Goal: Complete application form

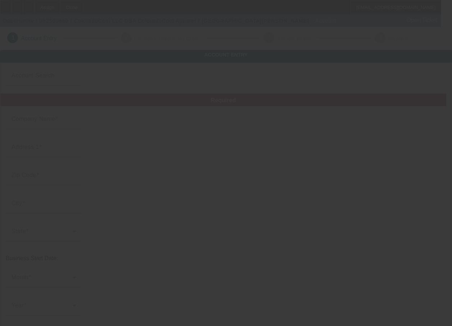
type input "ColoradoCool LLC"
type input "[STREET_ADDRESS]"
type input "81505"
type input "[GEOGRAPHIC_DATA]"
type input "[PHONE_NUMBER]"
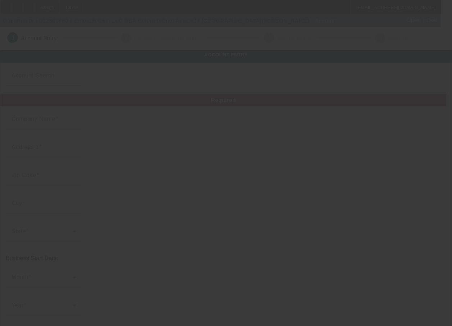
type input "ColoradoCool Apparel"
type input "Unit 103"
type input "[EMAIL_ADDRESS][DOMAIN_NAME]"
type input "[US_EMPLOYER_IDENTIFICATION_NUMBER]"
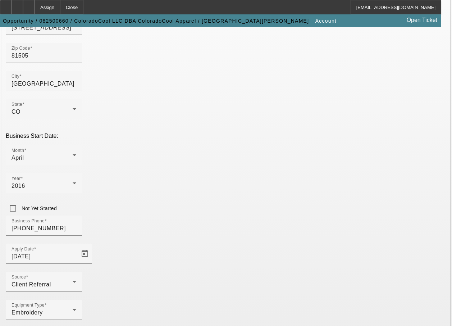
scroll to position [134, 0]
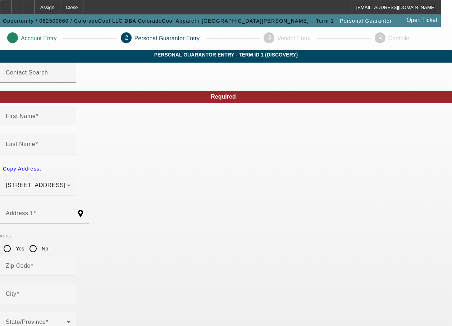
type input "[PERSON_NAME]"
type input "[STREET_ADDRESS]"
radio input "true"
type input "81504"
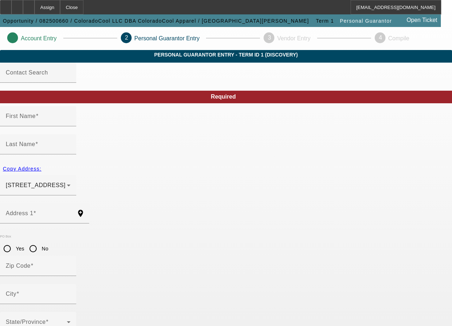
type input "[GEOGRAPHIC_DATA]"
type input "[PHONE_NUMBER]"
type input "97"
type input "156-88-2442"
type input "[EMAIL_ADDRESS][DOMAIN_NAME]"
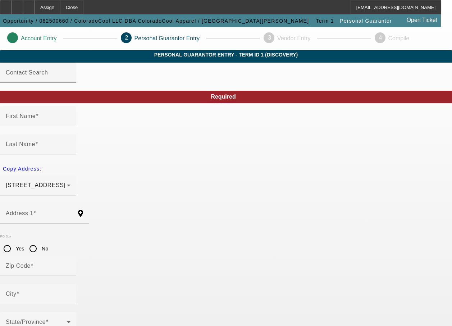
type input "[PHONE_NUMBER]"
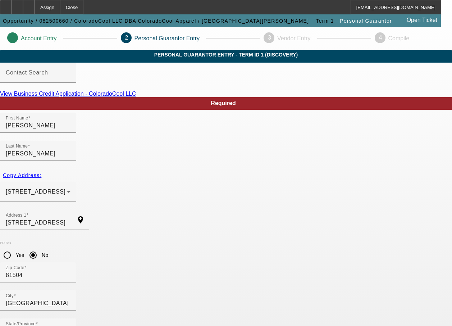
scroll to position [26, 0]
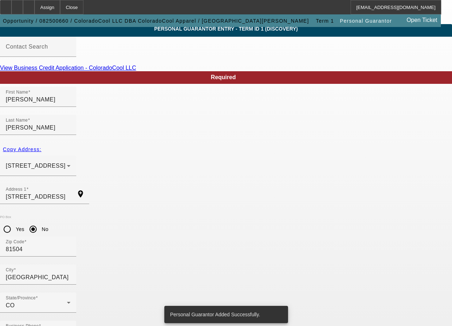
scroll to position [0, 0]
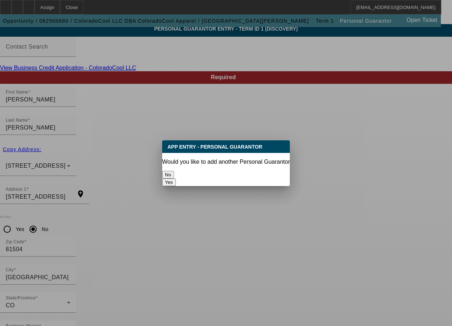
click at [174, 173] on button "No" at bounding box center [168, 175] width 12 height 8
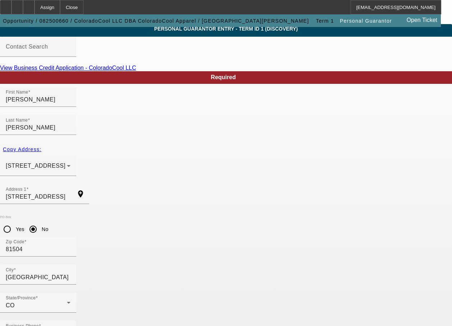
scroll to position [26, 0]
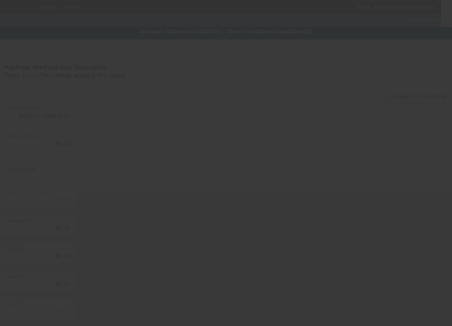
type input "$59,190.00"
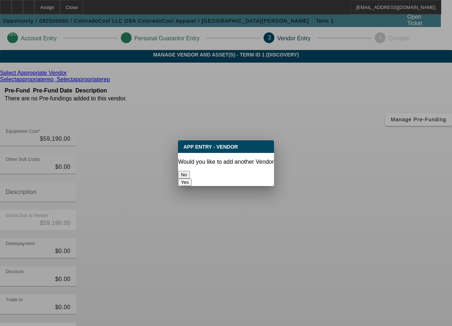
click at [190, 171] on button "No" at bounding box center [184, 175] width 12 height 8
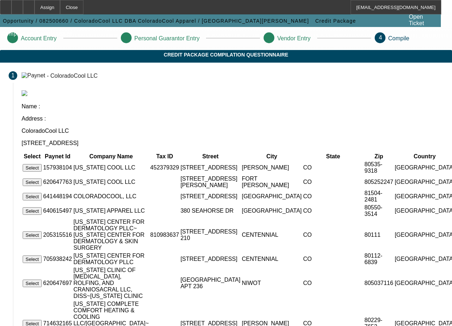
click at [42, 193] on button "Select" at bounding box center [32, 197] width 19 height 8
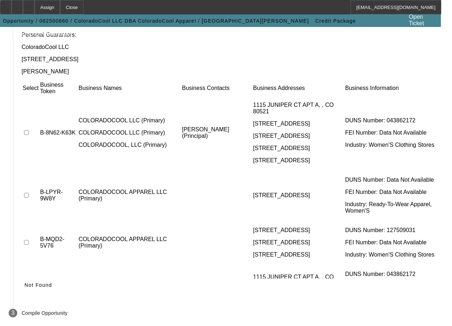
scroll to position [72, 0]
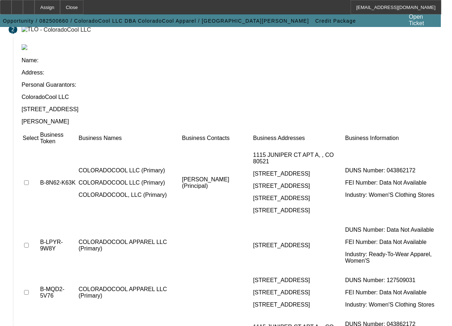
click at [29, 180] on input "checkbox" at bounding box center [26, 182] width 5 height 5
checkbox input "true"
click at [29, 243] on input "checkbox" at bounding box center [26, 245] width 5 height 5
checkbox input "true"
click at [29, 290] on input "checkbox" at bounding box center [26, 292] width 5 height 5
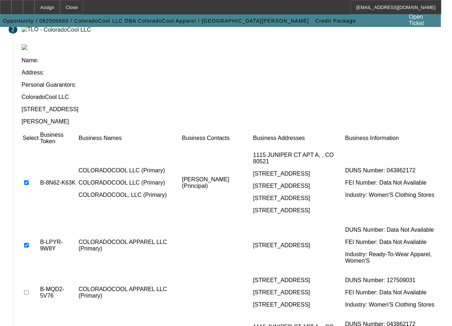
checkbox input "true"
checkbox input "false"
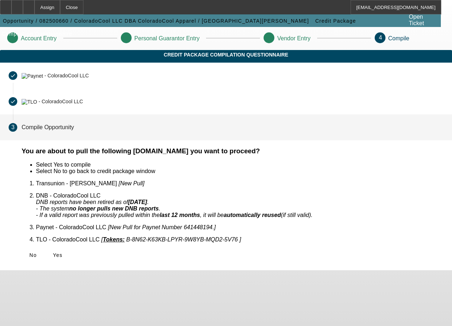
scroll to position [0, 0]
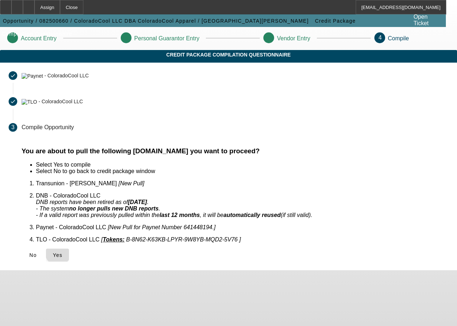
click at [63, 252] on span "Yes" at bounding box center [58, 255] width 10 height 6
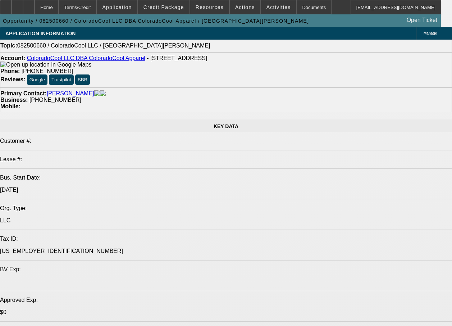
select select "0"
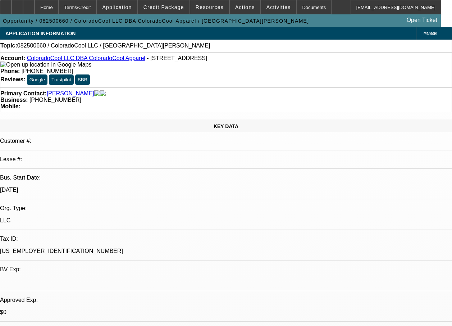
select select "2"
select select "0.1"
select select "1"
select select "2"
select select "4"
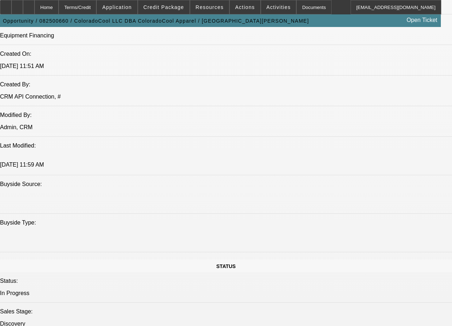
scroll to position [1, 0]
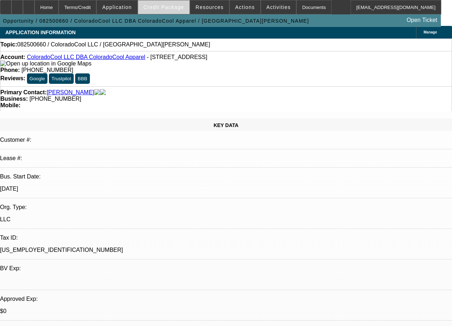
click at [162, 5] on span "Credit Package" at bounding box center [163, 7] width 41 height 6
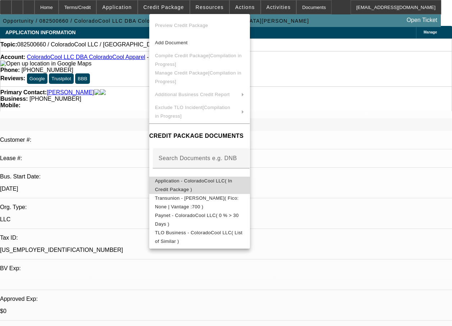
click at [201, 181] on span "Application - ColoradoCool LLC( In Credit Package )" at bounding box center [193, 185] width 77 height 14
